Goal: Navigation & Orientation: Find specific page/section

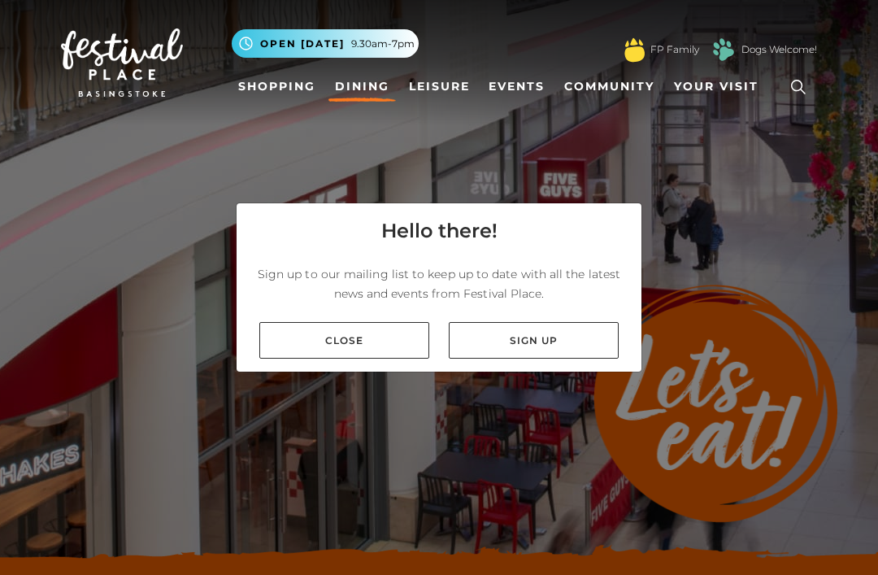
click at [356, 358] on link "Close" at bounding box center [344, 340] width 170 height 37
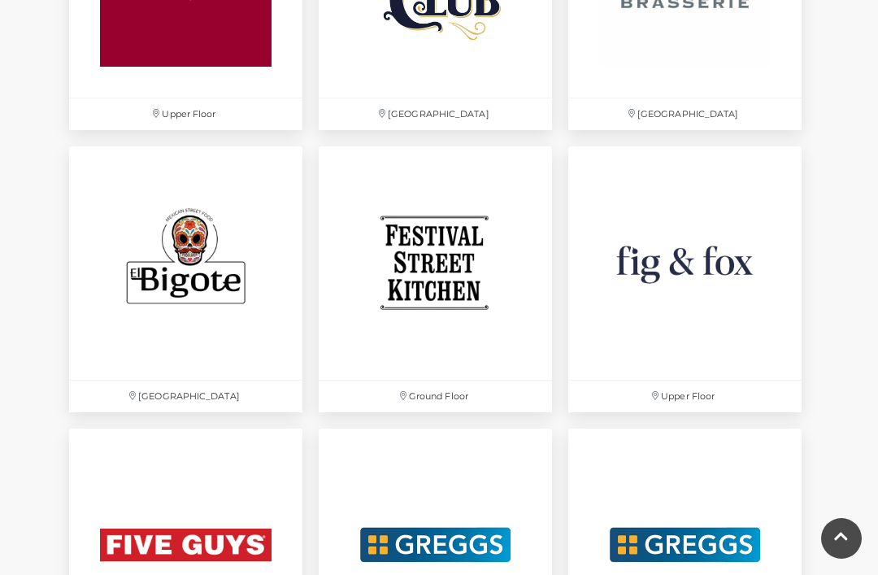
scroll to position [2281, 0]
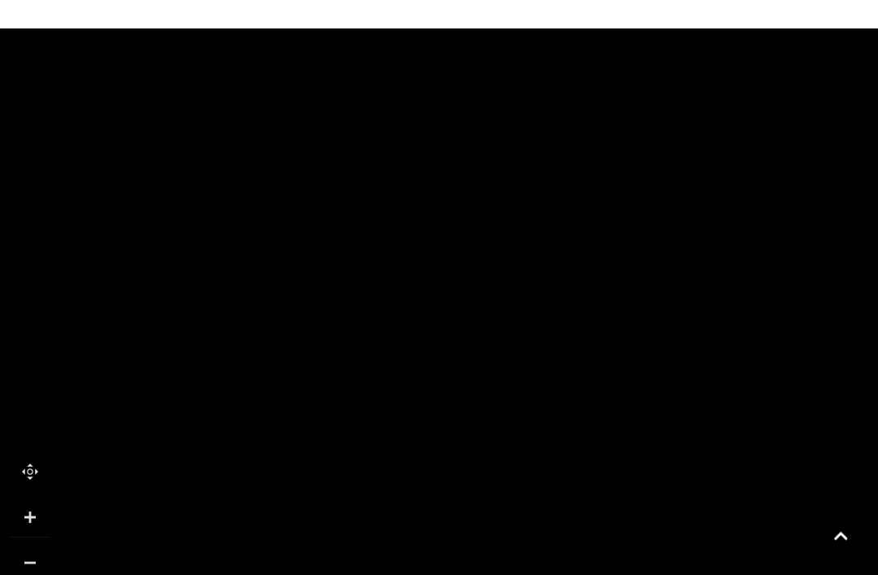
scroll to position [1322, 0]
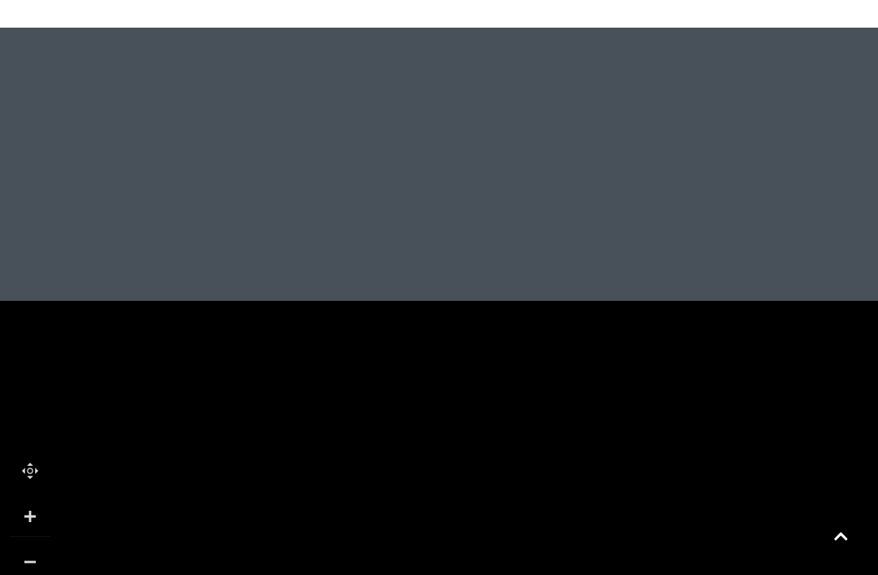
click at [840, 558] on link at bounding box center [841, 538] width 41 height 41
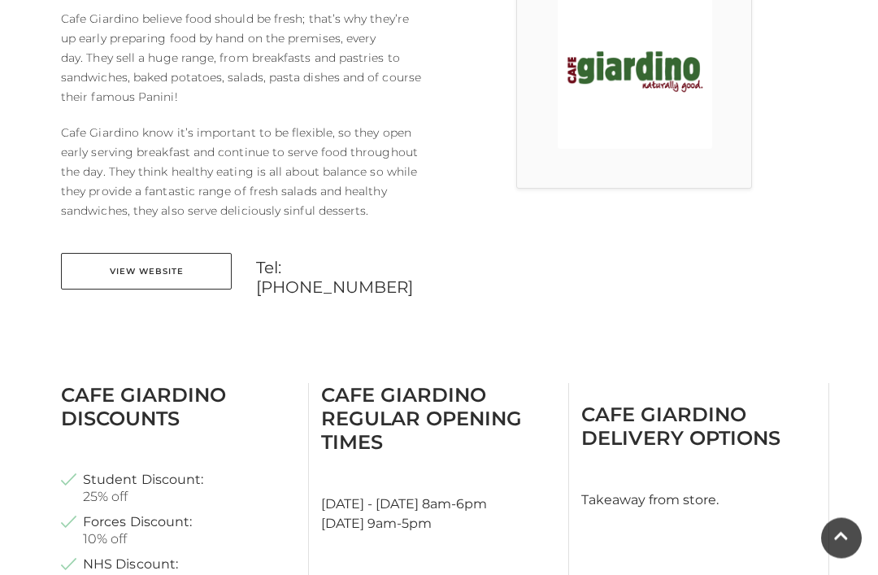
scroll to position [519, 0]
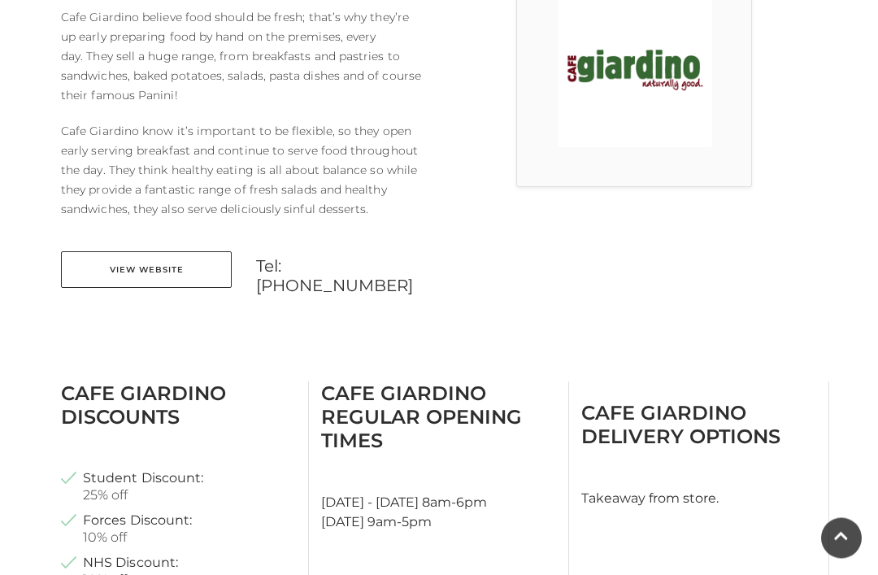
click at [158, 266] on link "View Website" at bounding box center [146, 270] width 171 height 37
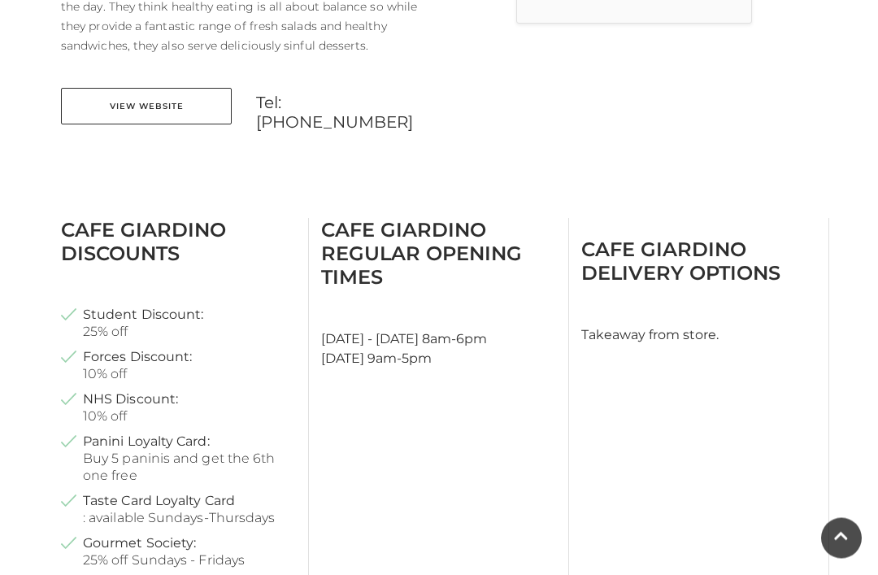
scroll to position [668, 0]
